Goal: Task Accomplishment & Management: Complete application form

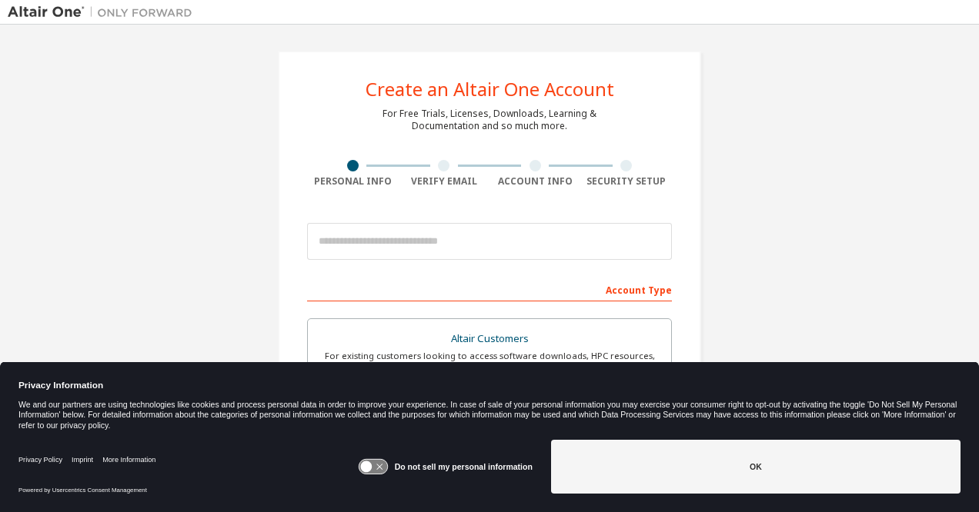
click at [386, 468] on icon at bounding box center [373, 467] width 28 height 15
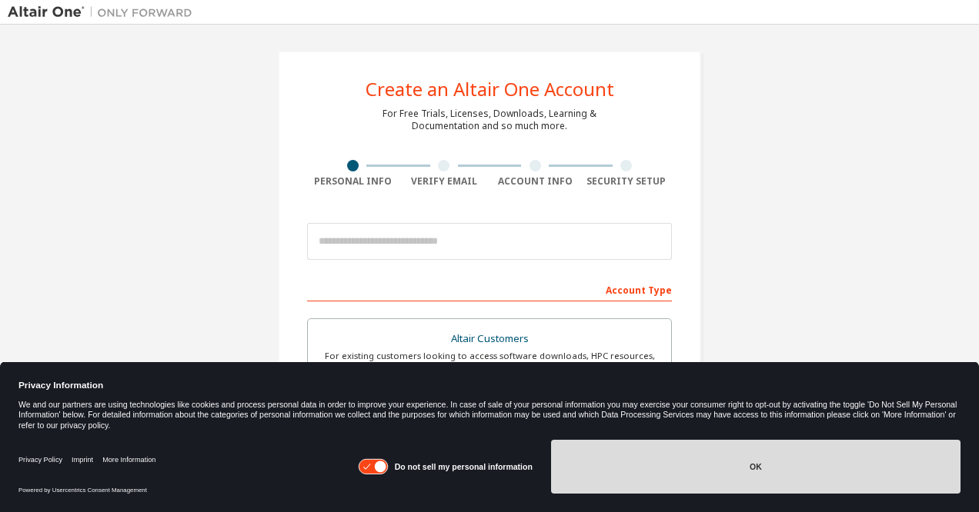
click at [661, 458] on button "OK" at bounding box center [755, 467] width 409 height 54
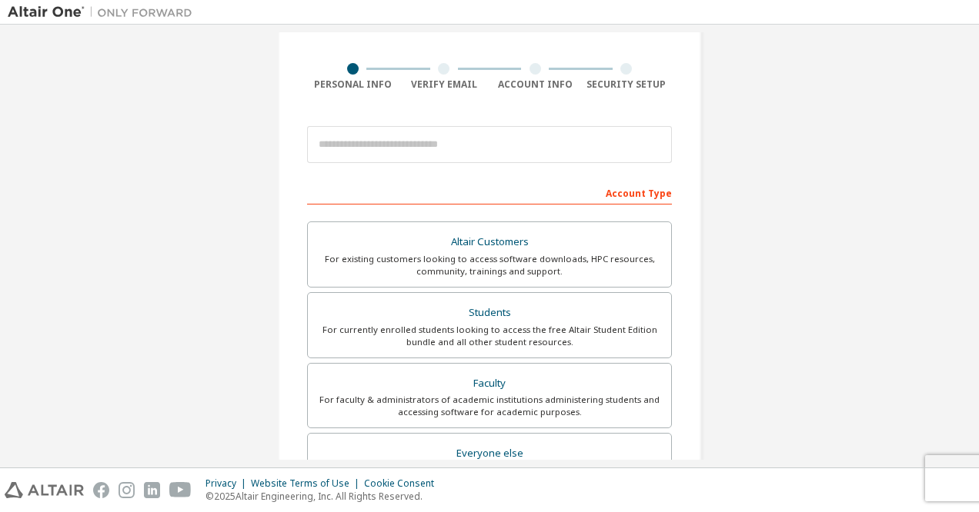
scroll to position [99, 0]
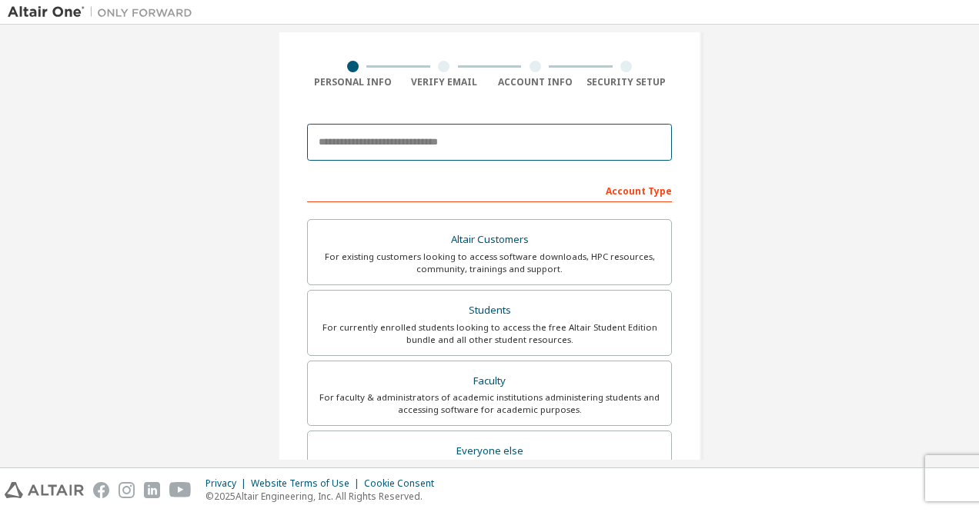
click at [452, 149] on input "email" at bounding box center [489, 142] width 365 height 37
type input "**********"
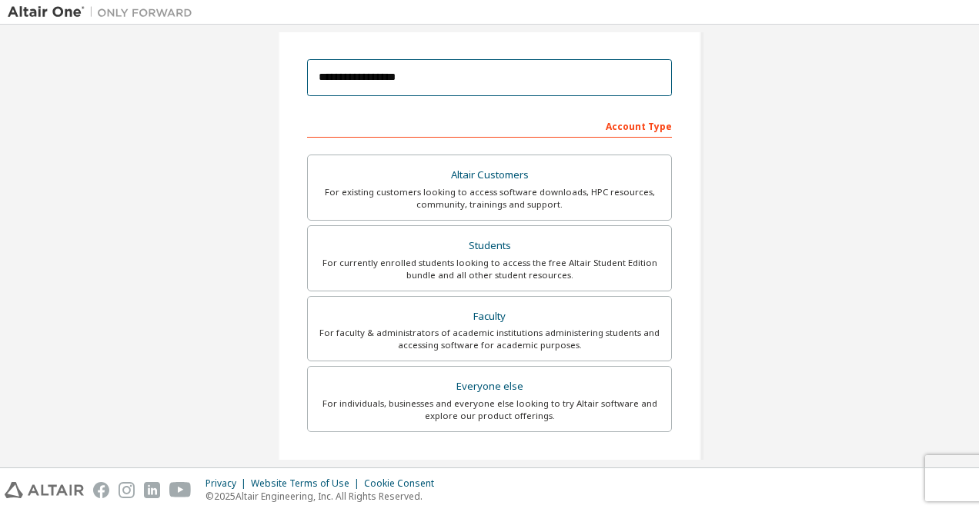
scroll to position [177, 0]
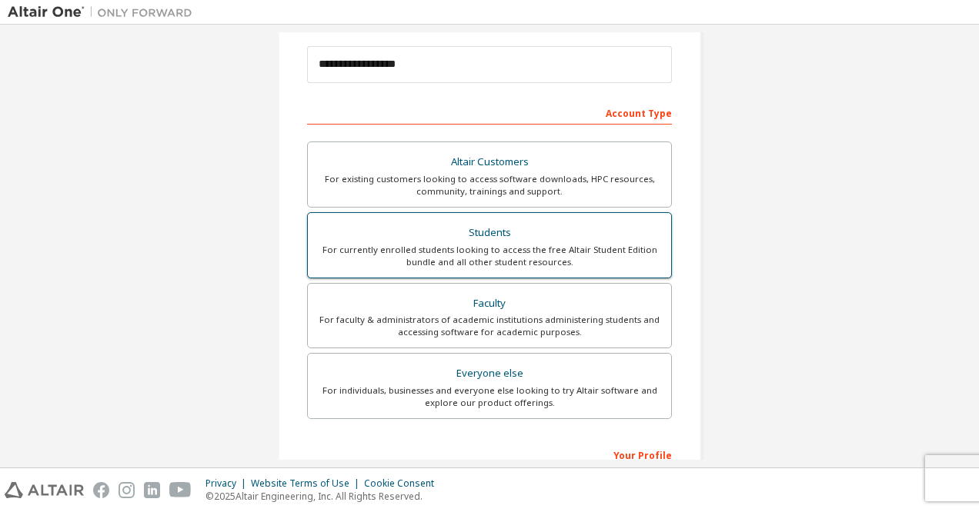
click at [590, 244] on div "For currently enrolled students looking to access the free Altair Student Editi…" at bounding box center [489, 256] width 345 height 25
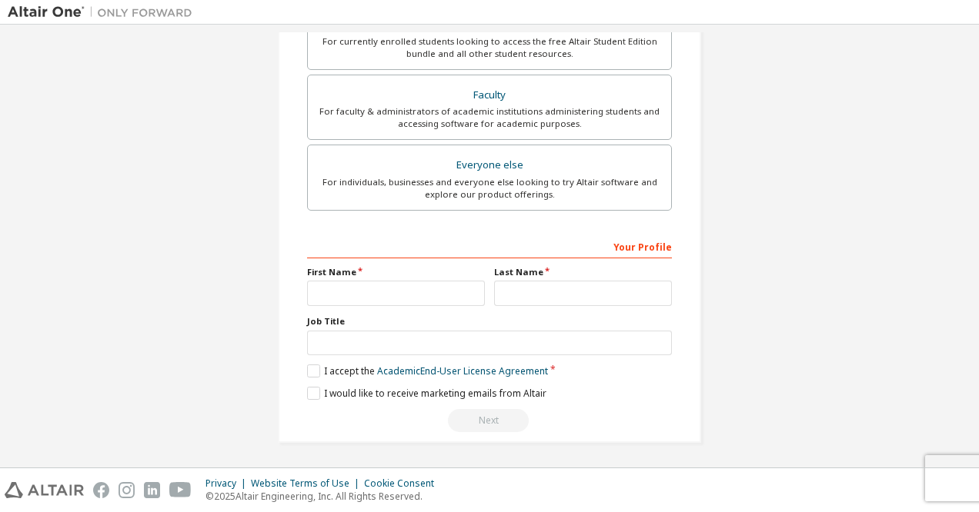
scroll to position [387, 0]
click at [403, 299] on input "text" at bounding box center [396, 291] width 178 height 25
type input "**********"
type input "******"
click at [312, 368] on label "I accept the Academic End-User License Agreement" at bounding box center [427, 369] width 241 height 13
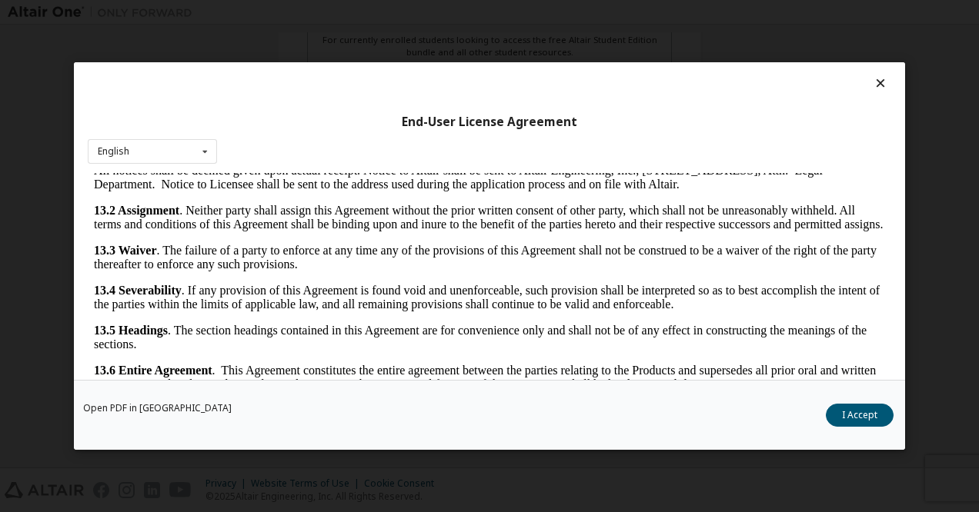
scroll to position [41, 0]
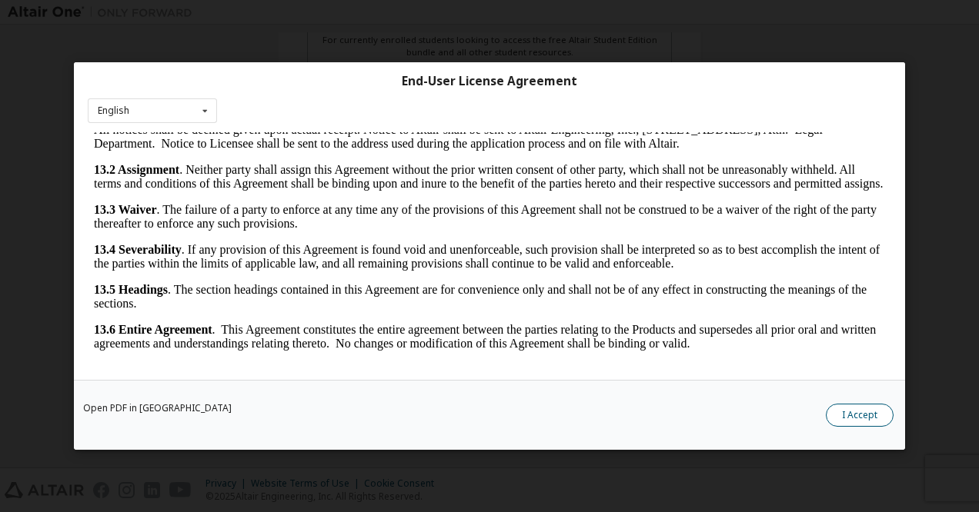
click at [865, 420] on button "I Accept" at bounding box center [860, 415] width 68 height 23
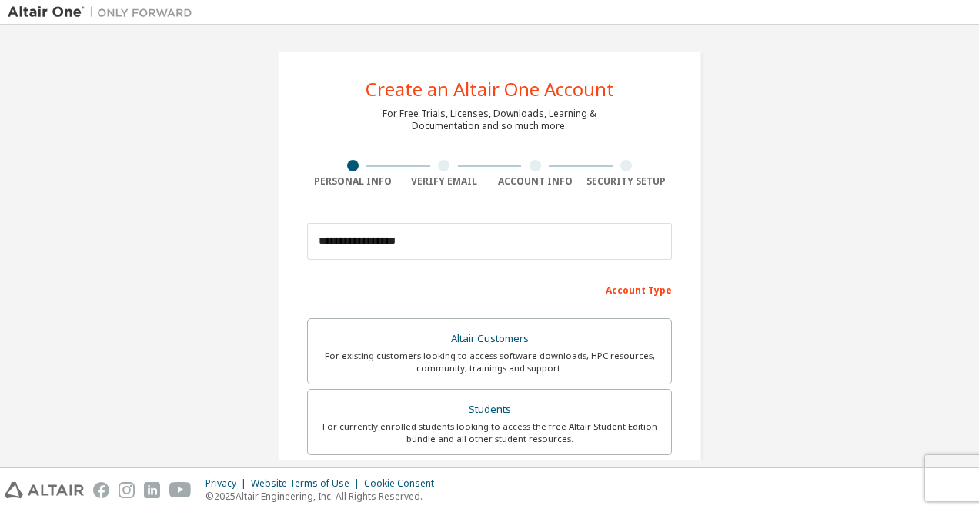
scroll to position [387, 0]
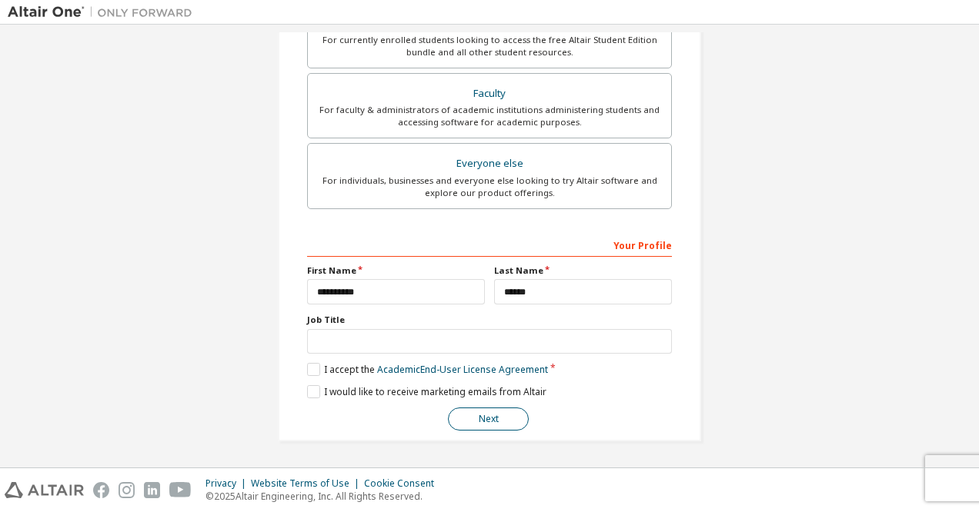
click at [480, 417] on button "Next" at bounding box center [488, 419] width 81 height 23
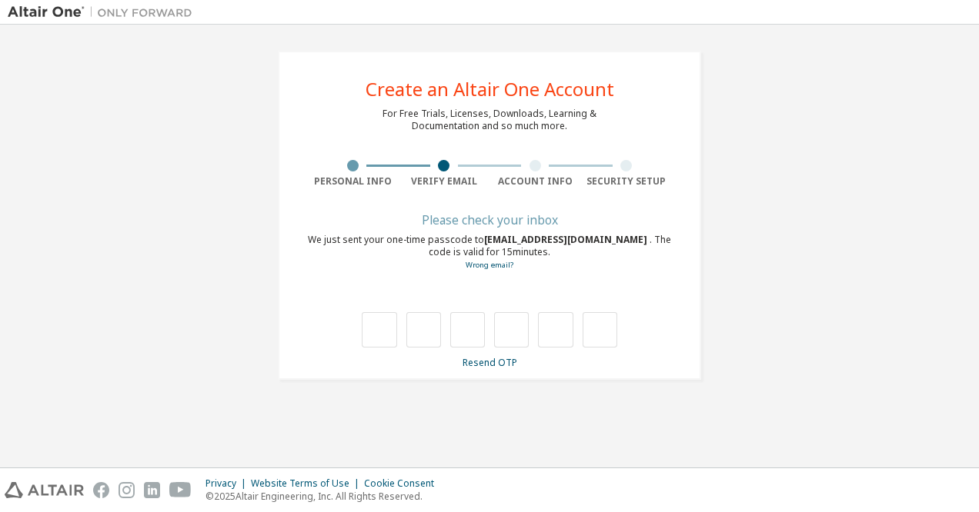
type input "*"
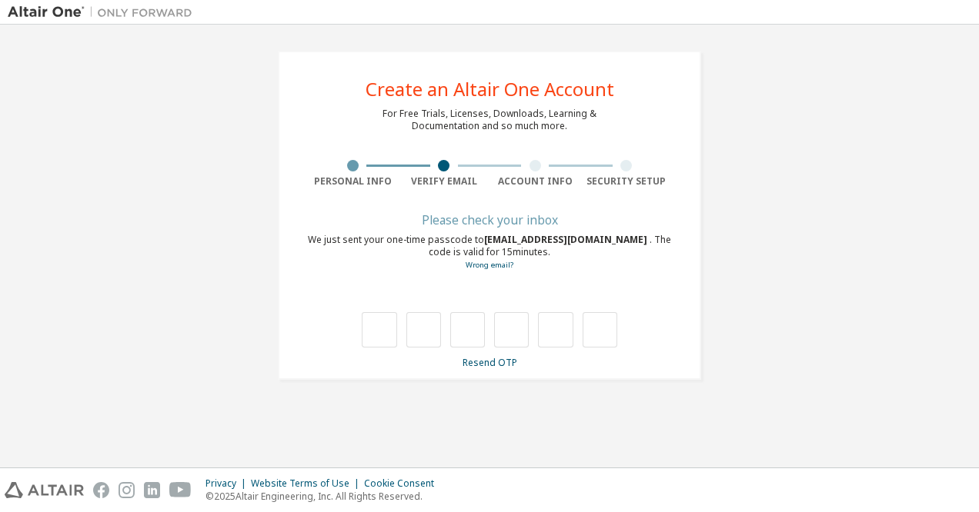
type input "*"
